Goal: Task Accomplishment & Management: Manage account settings

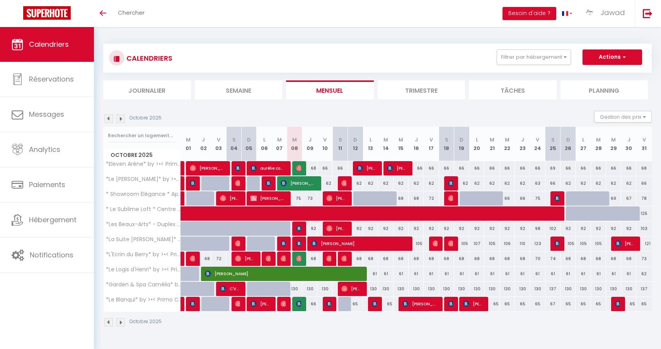
click at [107, 117] on img at bounding box center [108, 118] width 9 height 9
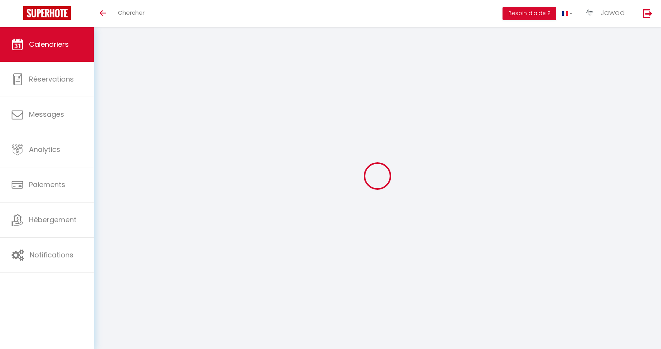
select select
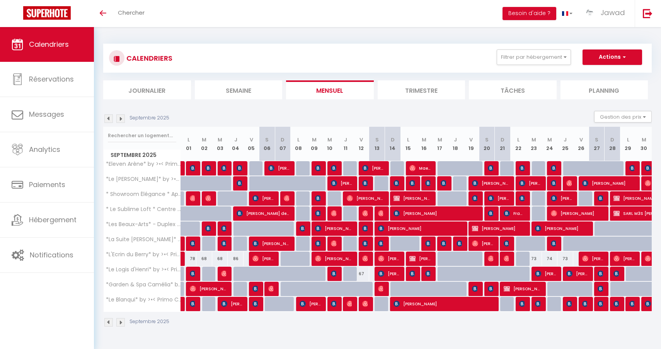
click at [562, 198] on span "[PERSON_NAME]" at bounding box center [561, 198] width 21 height 15
select select "OK"
select select "0"
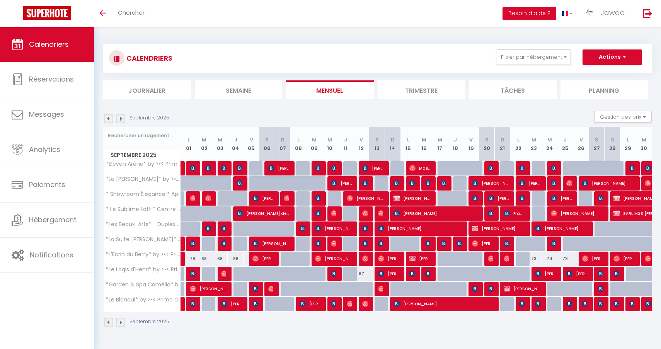
select select "1"
select select
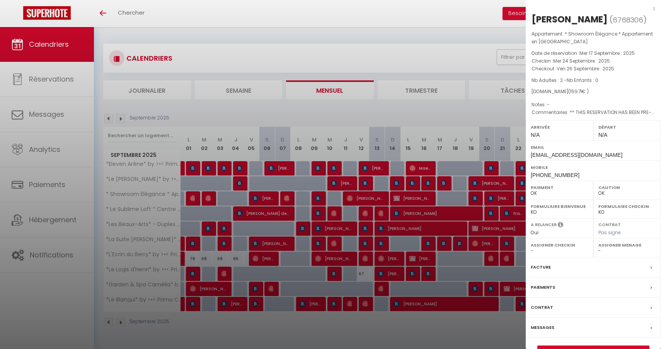
select select "35702"
click at [591, 346] on link "Détails de la réservation" at bounding box center [593, 351] width 111 height 10
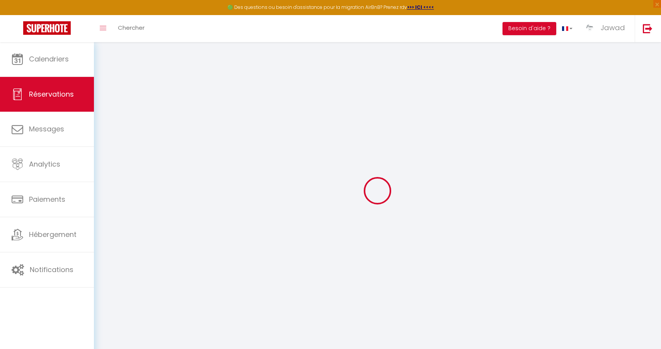
select select
checkbox input "false"
type textarea "** THIS RESERVATION HAS BEEN PRE-PAID ** BOOKING NOTE : Payment charge is EUR 2…"
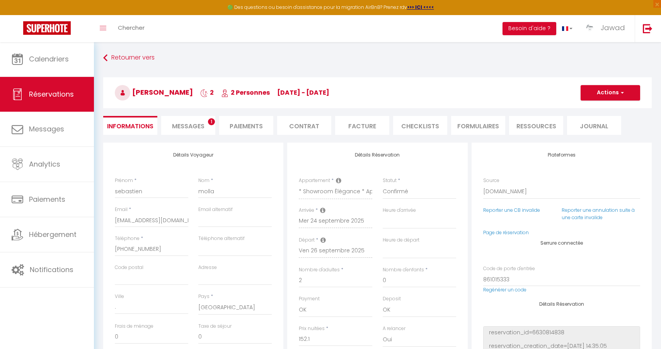
type input "7.61"
select select
checkbox input "false"
select select
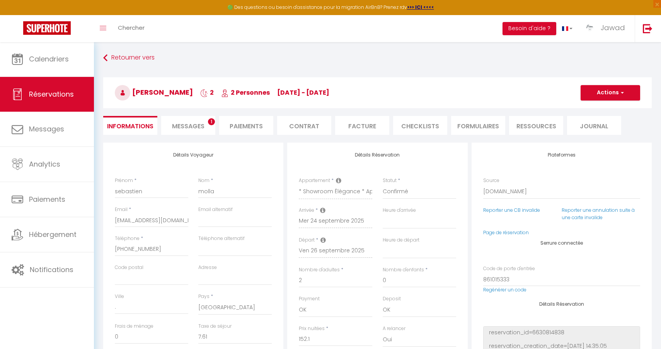
select select
click at [197, 123] on span "Messages" at bounding box center [188, 126] width 32 height 9
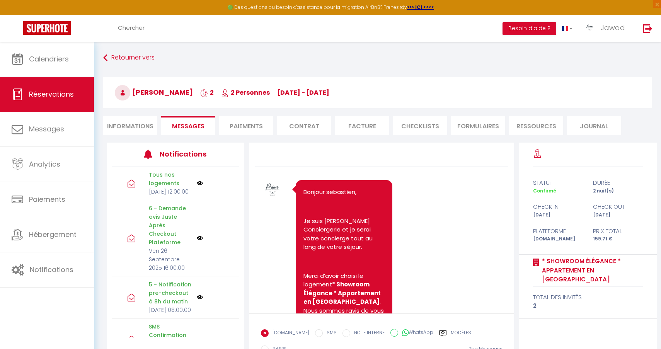
click at [348, 126] on li "Facture" at bounding box center [362, 125] width 54 height 19
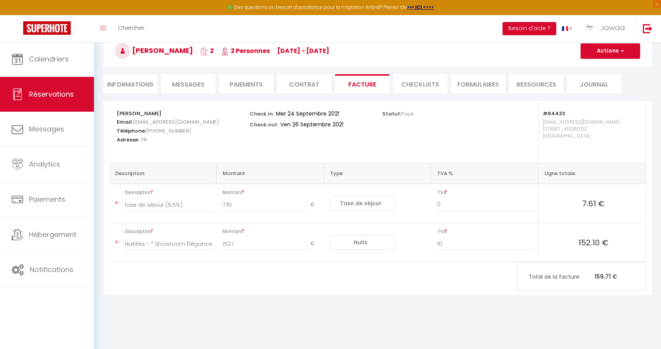
scroll to position [42, 0]
click at [254, 82] on li "Paiements" at bounding box center [246, 83] width 54 height 19
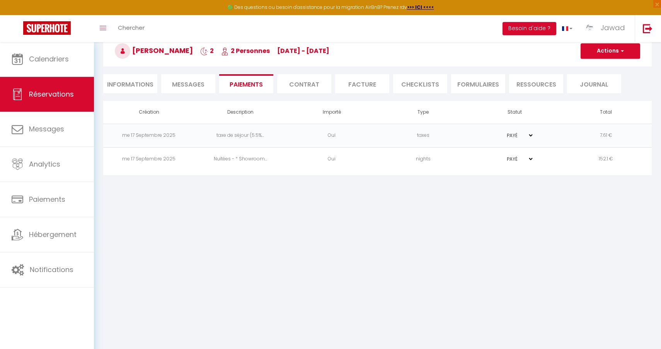
click at [363, 84] on li "Facture" at bounding box center [362, 83] width 54 height 19
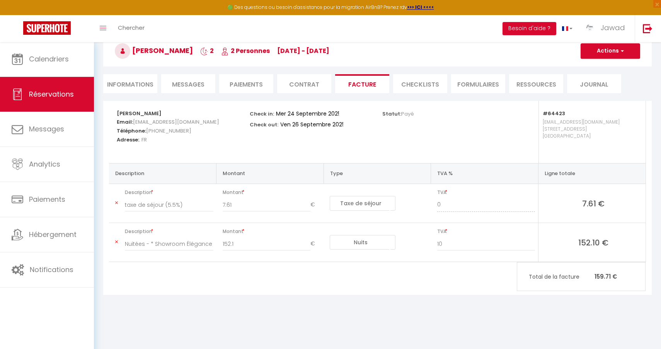
click at [615, 53] on button "Actions" at bounding box center [611, 50] width 60 height 15
click at [603, 78] on link "Aperçu et éditer" at bounding box center [604, 78] width 65 height 10
click at [135, 89] on li "Informations" at bounding box center [130, 83] width 54 height 19
select select
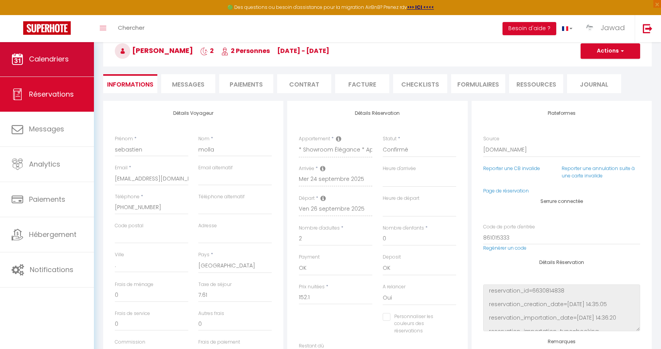
click at [59, 67] on link "Calendriers" at bounding box center [47, 59] width 94 height 35
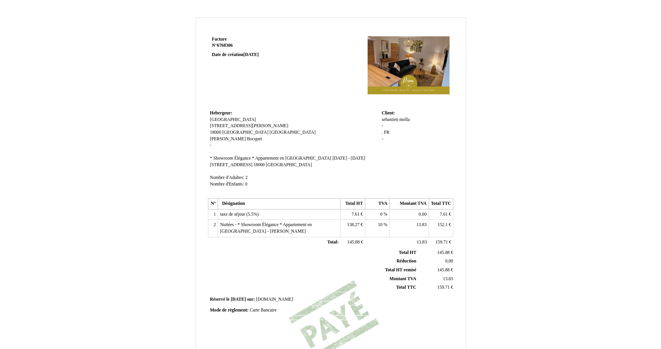
click at [216, 230] on td "2" at bounding box center [213, 228] width 10 height 17
click at [244, 215] on span "taxe de séjour (5.5%)" at bounding box center [239, 214] width 39 height 5
type input "t"
click at [375, 233] on td "10 10 %" at bounding box center [377, 230] width 24 height 17
click at [251, 217] on span "taxe de séjour (5.5%)" at bounding box center [239, 214] width 39 height 5
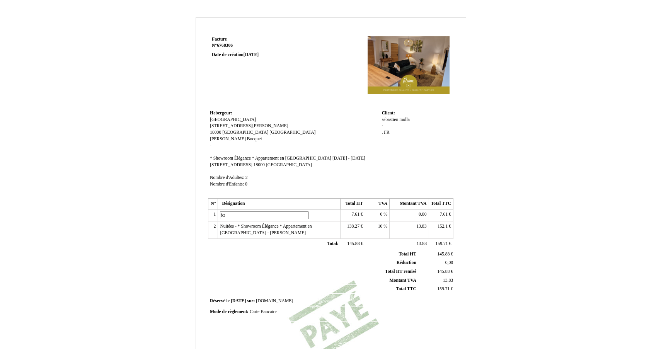
type input "t"
type input "."
click at [355, 215] on span "7.61" at bounding box center [356, 214] width 8 height 5
click at [355, 215] on input "7.61" at bounding box center [387, 216] width 89 height 8
type input "0"
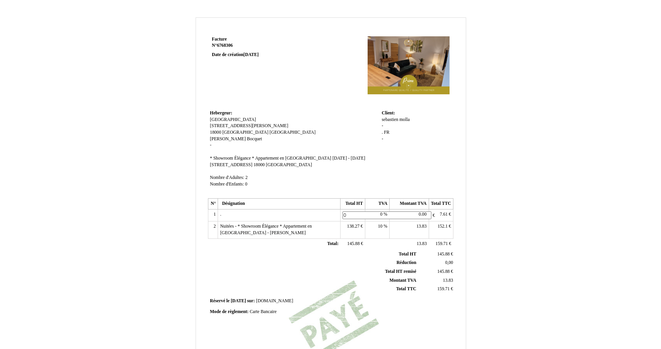
click at [442, 244] on span "159.71" at bounding box center [442, 243] width 12 height 5
click at [442, 216] on span "7.61" at bounding box center [444, 214] width 8 height 5
click at [442, 216] on input "7.61" at bounding box center [475, 216] width 89 height 8
type input "0"
click at [466, 247] on div "Facture Facture N° 6768306 6768306 Date de création 17 September 2025 Hebergeur…" at bounding box center [331, 241] width 452 height 449
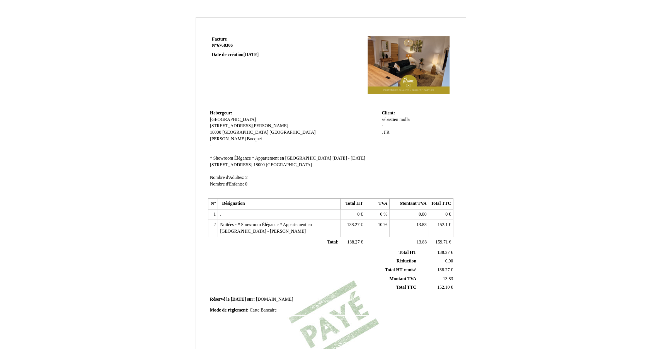
click at [224, 229] on span "Nuitées - * Showroom Élégance * Appartement en [GEOGRAPHIC_DATA] - [PERSON_NAME]" at bounding box center [266, 228] width 92 height 12
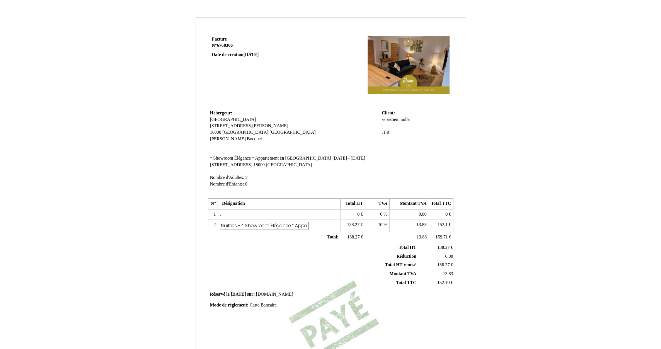
click at [224, 229] on input "Nuitées - * Showroom Élégance * Appartement en [GEOGRAPHIC_DATA] - [PERSON_NAME]" at bounding box center [264, 226] width 89 height 8
click at [215, 228] on td "2" at bounding box center [213, 226] width 10 height 12
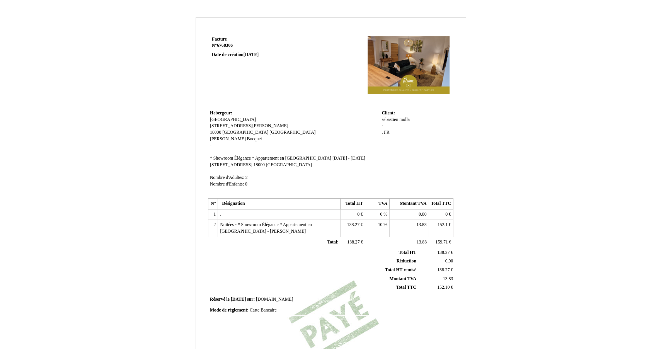
click at [215, 229] on td "2" at bounding box center [213, 228] width 10 height 17
click at [225, 231] on span "Nuitées - * Showroom Élégance * Appartement en [GEOGRAPHIC_DATA] - [PERSON_NAME]" at bounding box center [266, 228] width 92 height 12
click at [0, 0] on input "Nuitées - * Showroom Élégance * Appartement en [GEOGRAPHIC_DATA] - [PERSON_NAME]" at bounding box center [0, 0] width 0 height 0
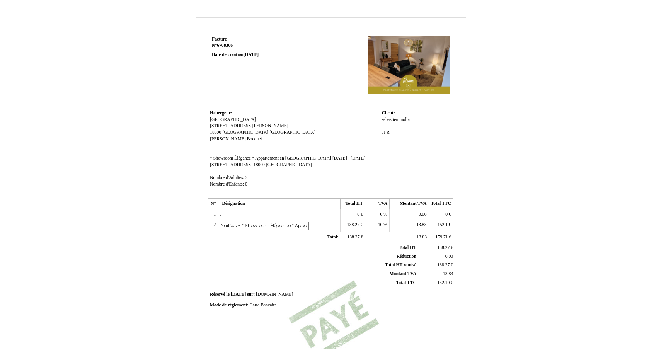
click at [225, 230] on input "Nuitées - * Showroom Élégance * Appartement en [GEOGRAPHIC_DATA] - [PERSON_NAME]" at bounding box center [264, 226] width 89 height 8
type input "P"
type input "2 PETITS DEJEUNERS CLASSIQUE"
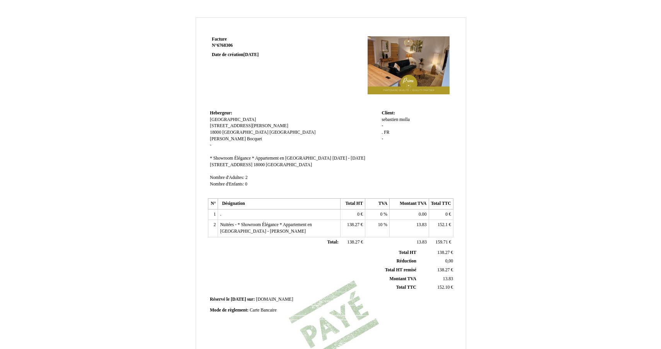
click at [355, 226] on span "138.27" at bounding box center [353, 224] width 12 height 5
click at [0, 0] on input "138.27" at bounding box center [0, 0] width 0 height 0
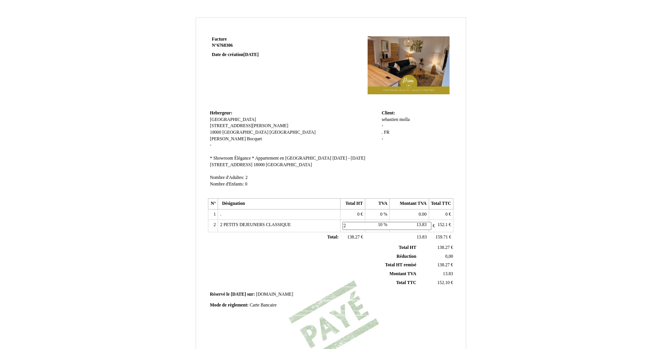
type input "24"
click at [498, 243] on div "Facture Facture N° 6768306 6768306 Date de création 17 September 2025 Hebergeur…" at bounding box center [331, 241] width 452 height 449
click at [419, 227] on span "13.83" at bounding box center [421, 224] width 10 height 5
click at [419, 229] on input "13.83" at bounding box center [436, 226] width 89 height 8
type input "0"
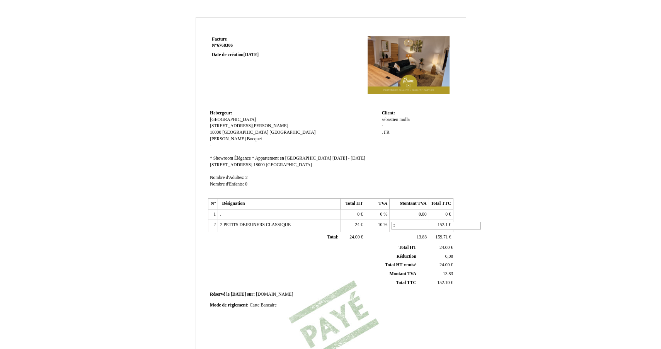
click at [504, 236] on div "Facture Facture N° 6768306 6768306 Date de création 17 September 2025 Hebergeur…" at bounding box center [331, 241] width 452 height 449
click at [442, 227] on span "152.1" at bounding box center [443, 224] width 10 height 5
click at [0, 0] on input "152.1" at bounding box center [0, 0] width 0 height 0
type input "24"
click at [577, 203] on div "Facture Facture N° 6768306 6768306 Date de création 17 September 2025 Hebergeur…" at bounding box center [330, 238] width 661 height 457
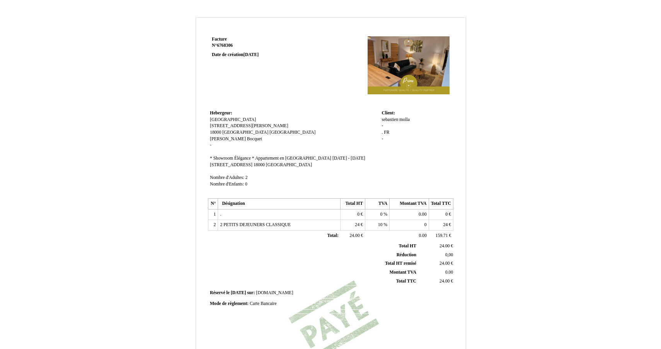
click at [440, 237] on span "159.71" at bounding box center [442, 235] width 12 height 5
click at [440, 237] on input "159.71" at bounding box center [475, 237] width 89 height 8
type input "24"
click at [560, 191] on div "Facture Facture N° 6768306 6768306 Date de création 17 September 2025 Hebergeur…" at bounding box center [330, 238] width 661 height 457
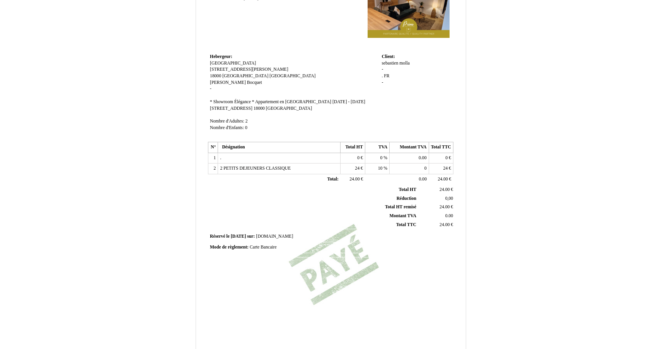
scroll to position [58, 0]
click at [379, 168] on span "10" at bounding box center [380, 166] width 5 height 5
click at [0, 0] on input "10" at bounding box center [0, 0] width 0 height 0
type input "0"
click at [515, 164] on div "Facture Facture N° 6768306 6768306 Date de création 17 September 2025 Hebergeur…" at bounding box center [331, 183] width 452 height 449
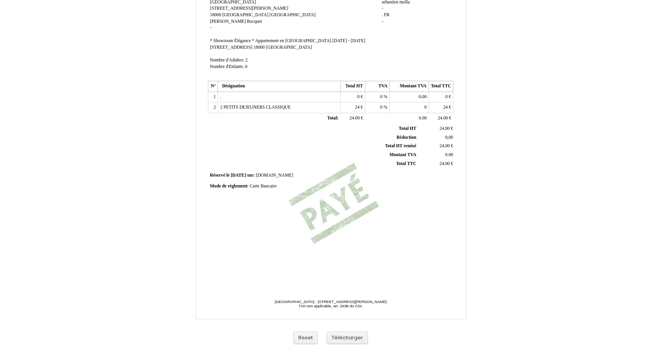
scroll to position [118, 0]
